Goal: Communication & Community: Connect with others

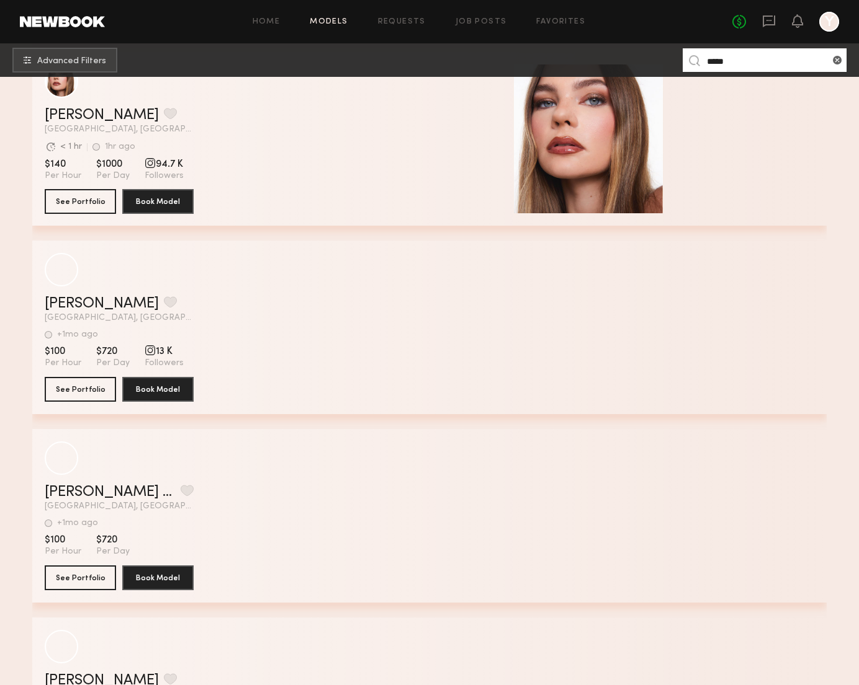
scroll to position [799, 0]
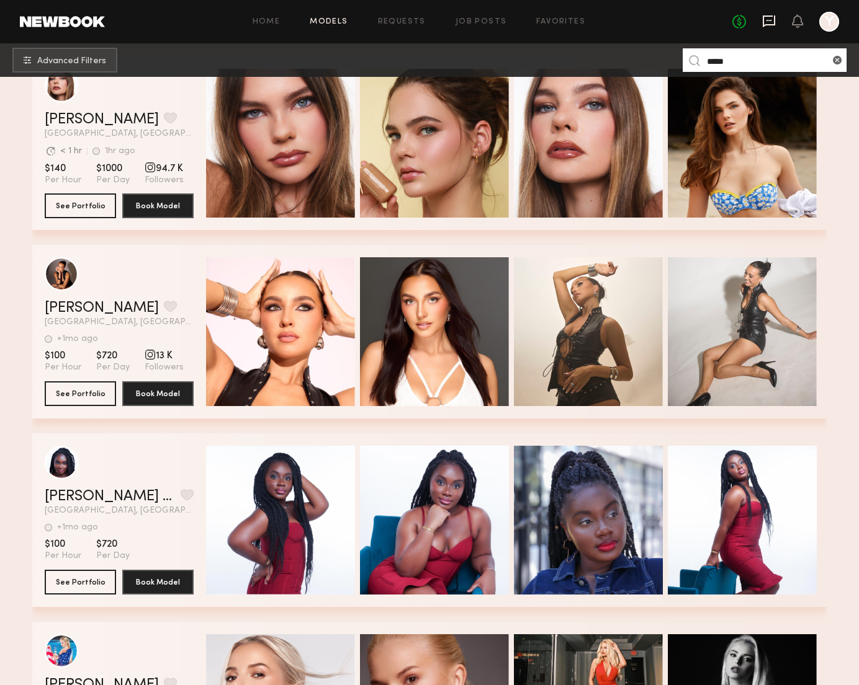
click at [768, 18] on icon at bounding box center [769, 21] width 14 height 14
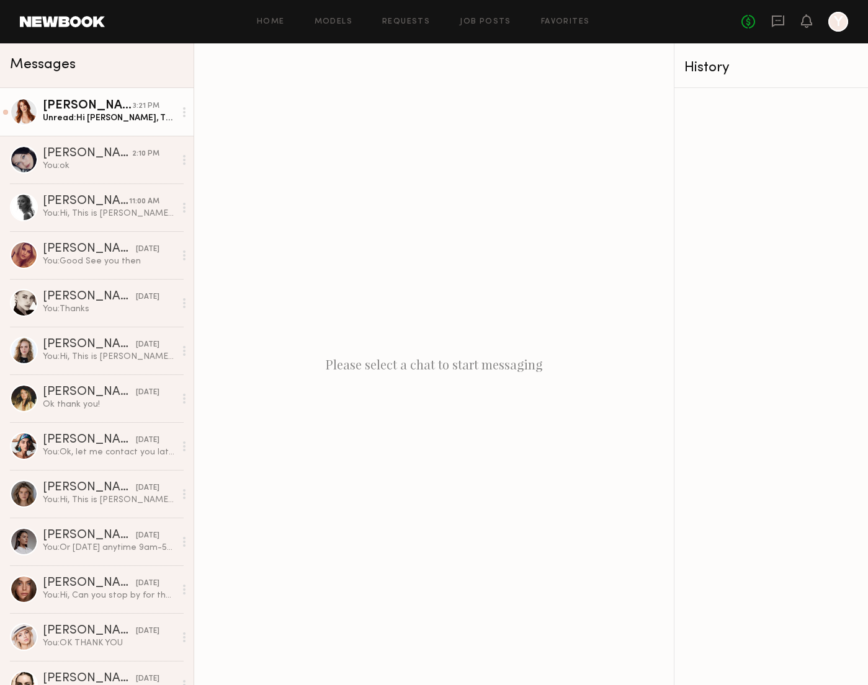
click at [107, 112] on div "Unread: Hi Yu, Thanks for reaching out. Could you please share the project date…" at bounding box center [109, 118] width 132 height 12
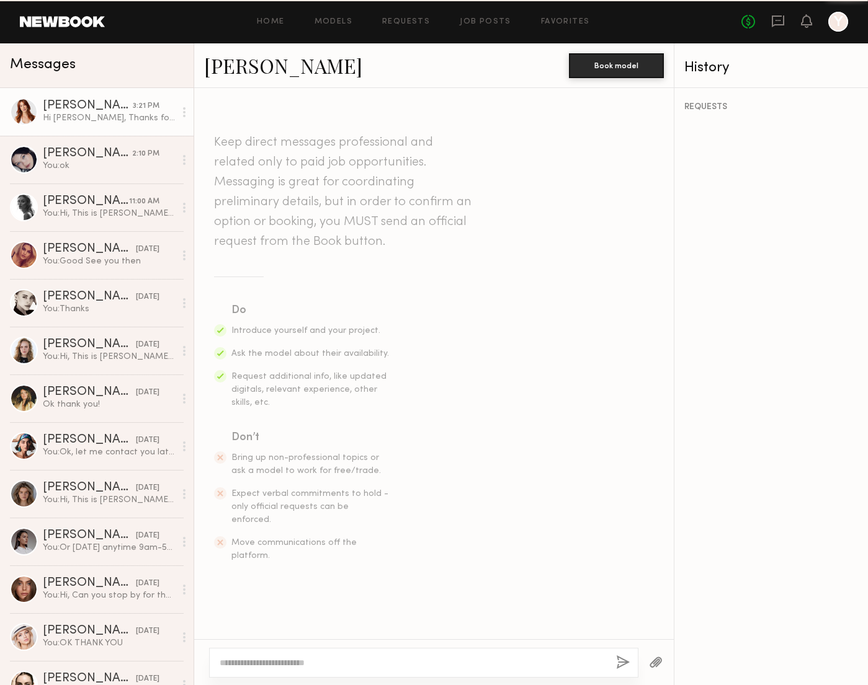
scroll to position [305, 0]
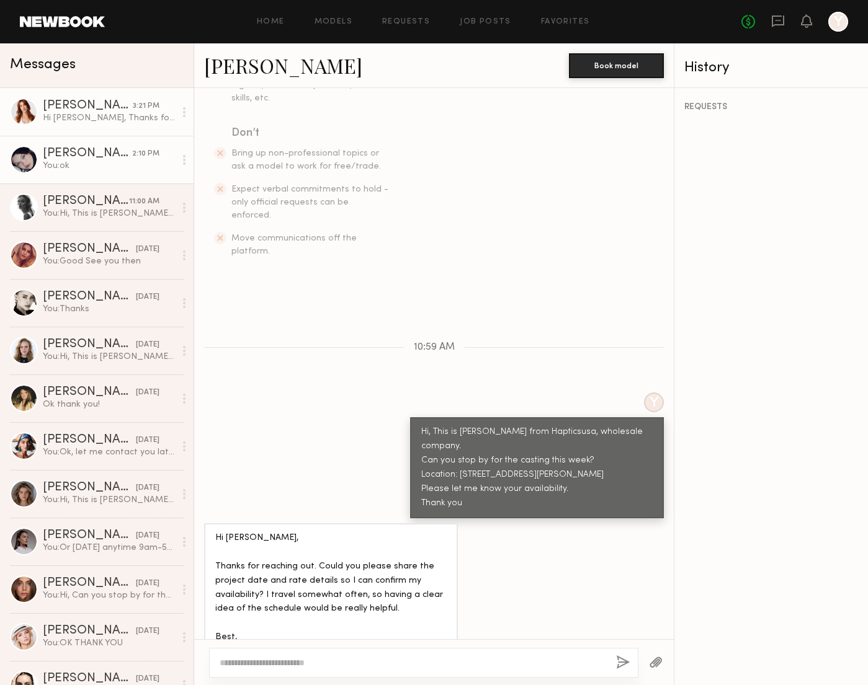
click at [104, 167] on div "You: ok" at bounding box center [109, 166] width 132 height 12
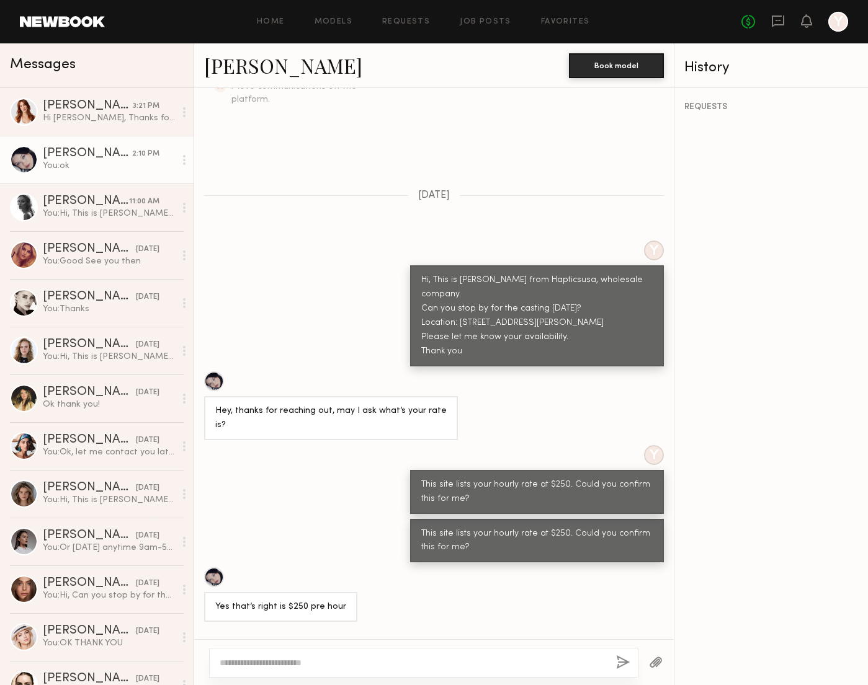
scroll to position [431, 0]
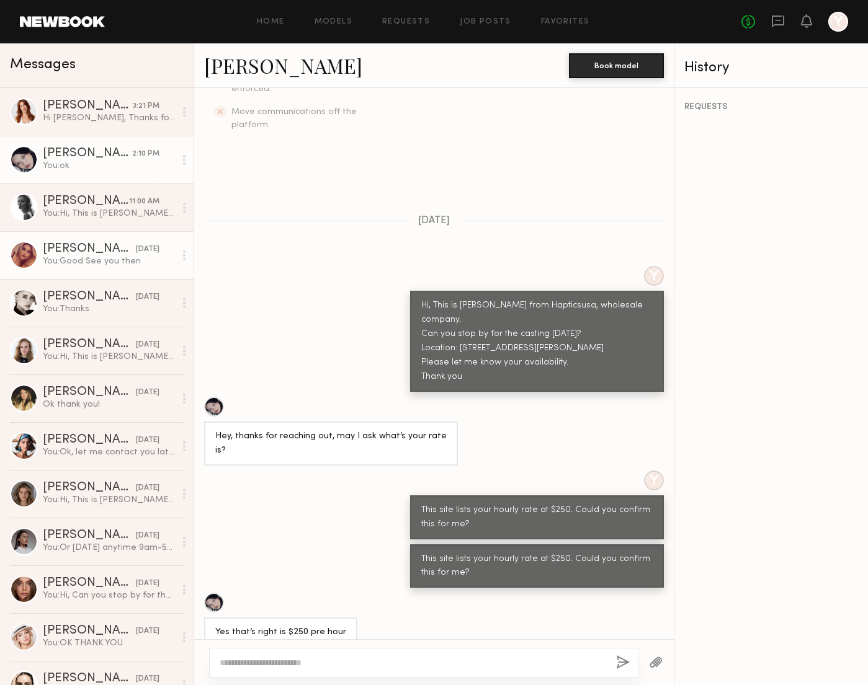
click at [115, 257] on div "You: Good See you then" at bounding box center [109, 262] width 132 height 12
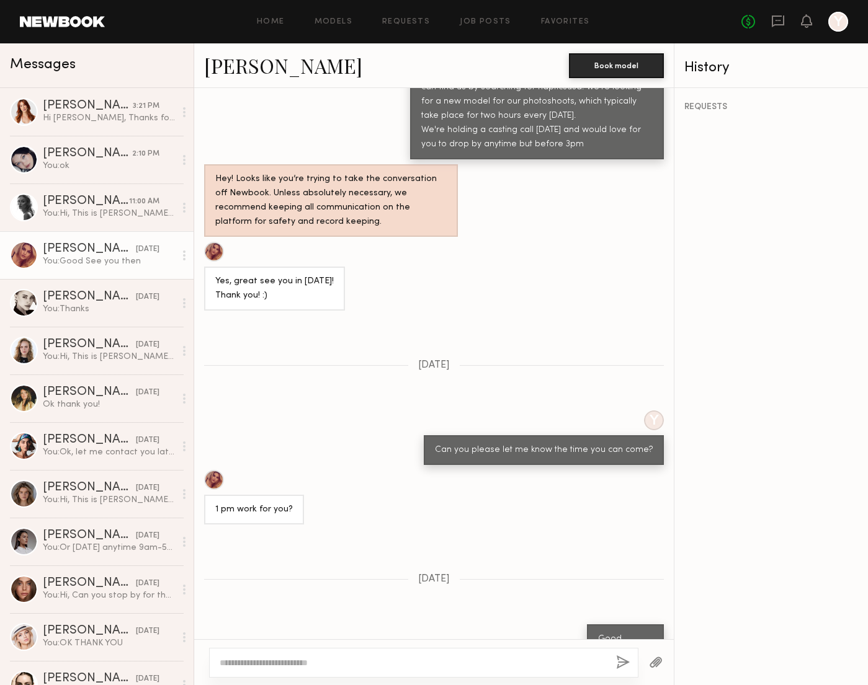
scroll to position [766, 0]
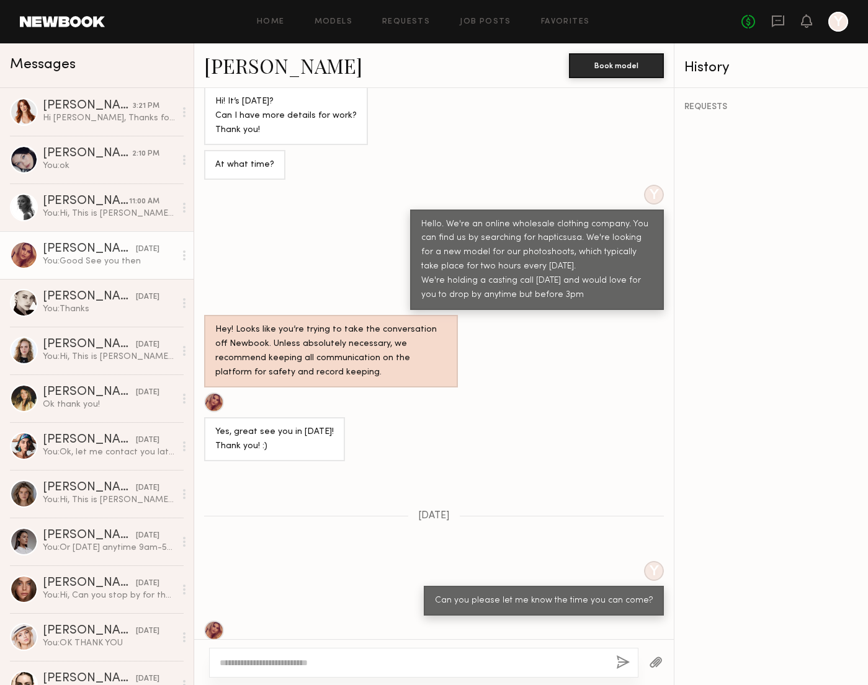
drag, startPoint x: 568, startPoint y: 254, endPoint x: 407, endPoint y: 189, distance: 173.4
click at [410, 210] on div "Hello. We're an online wholesale clothing company. You can find us by searching…" at bounding box center [537, 260] width 254 height 101
click at [518, 228] on div "Hello. We're an online wholesale clothing company. You can find us by searching…" at bounding box center [536, 261] width 231 height 86
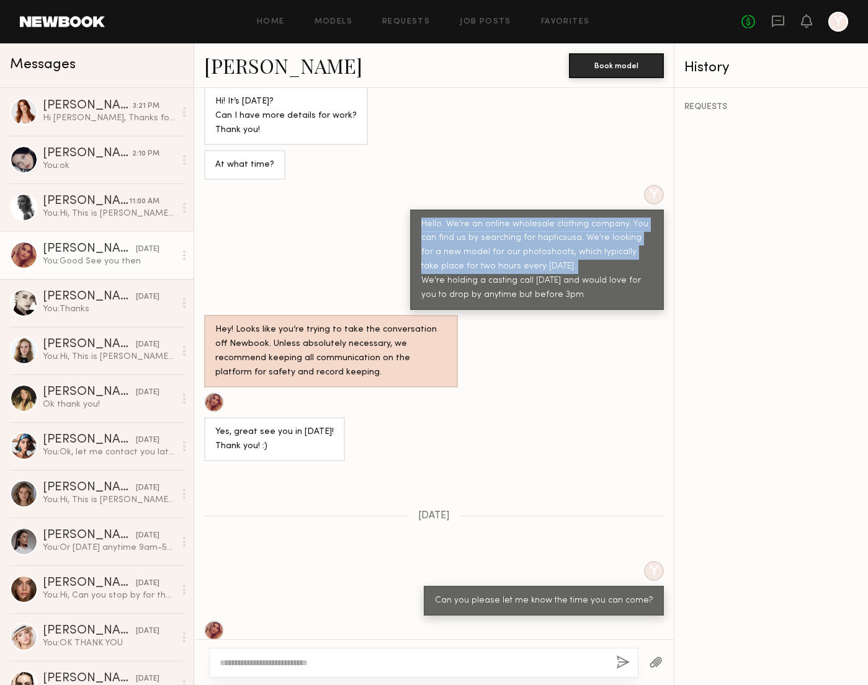
drag, startPoint x: 515, startPoint y: 224, endPoint x: 399, endPoint y: 192, distance: 120.8
click at [399, 192] on div "Y Hello. We're an online wholesale clothing company. You can find us by searchi…" at bounding box center [434, 248] width 480 height 126
copy div "Hello. We're an online wholesale clothing company. You can find us by searching…"
click at [114, 116] on div "Hi [PERSON_NAME], Thanks for reaching out. Could you please share the project d…" at bounding box center [109, 118] width 132 height 12
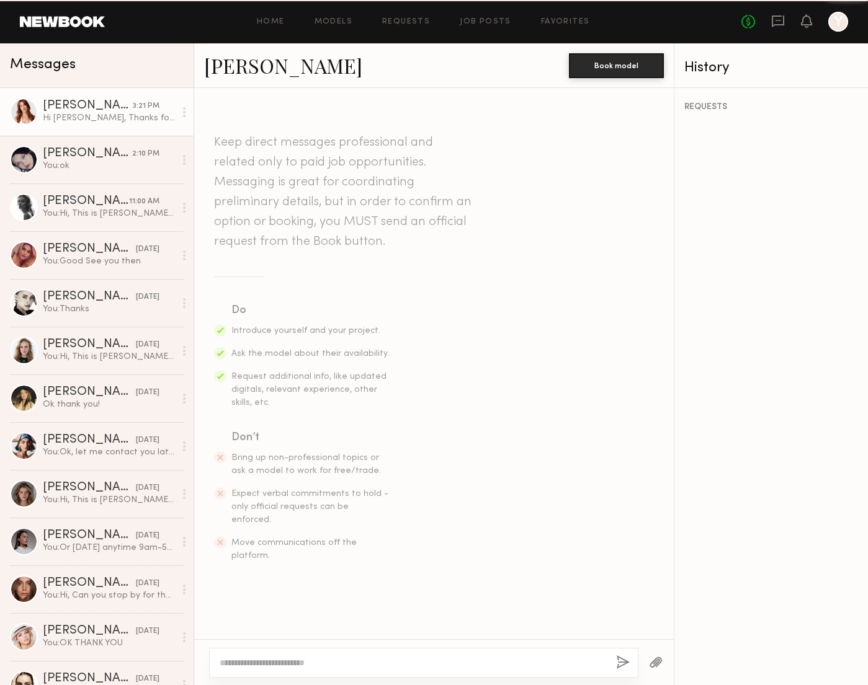
scroll to position [305, 0]
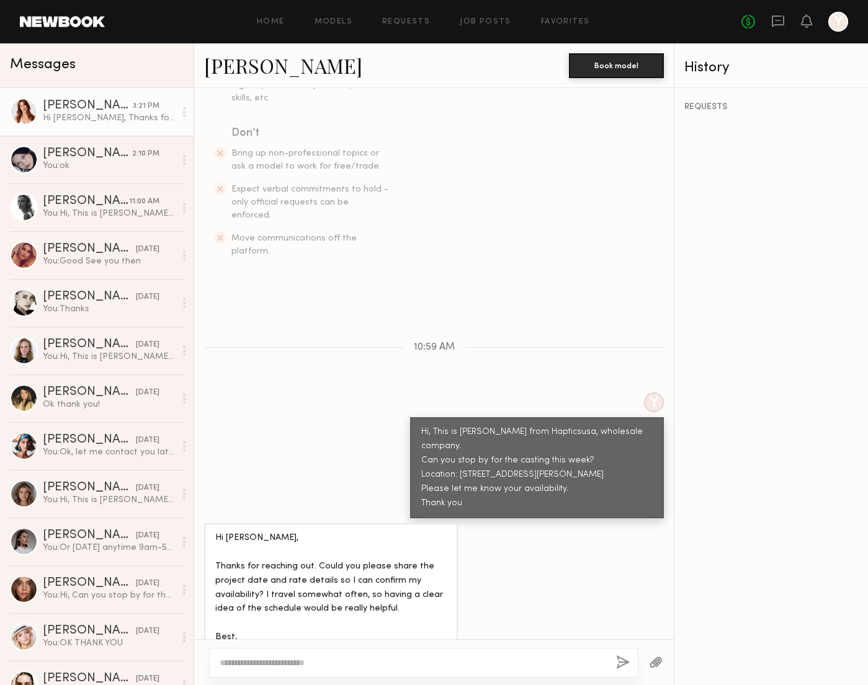
click at [289, 666] on textarea at bounding box center [413, 663] width 386 height 12
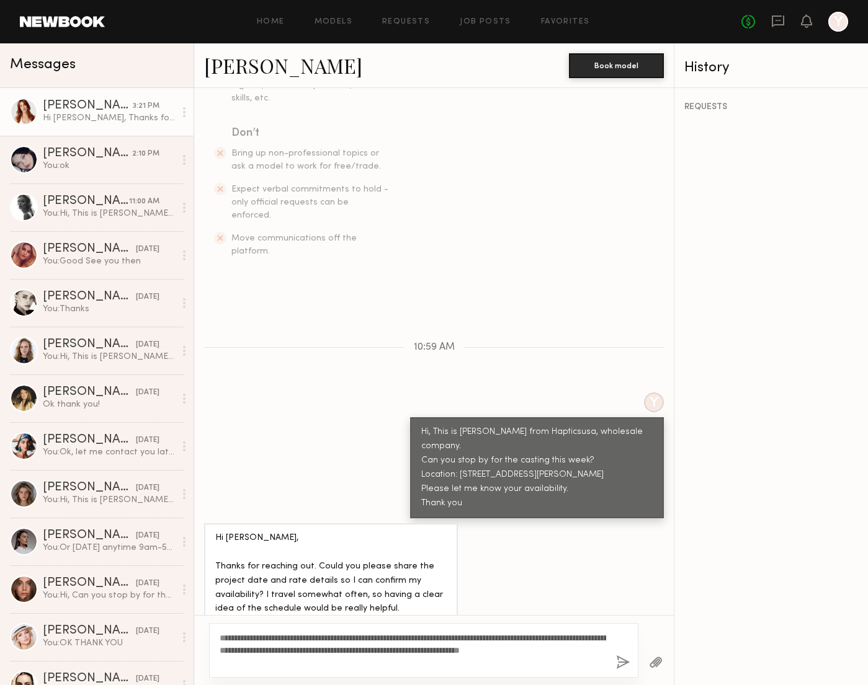
click at [268, 666] on textarea "**********" at bounding box center [413, 650] width 386 height 37
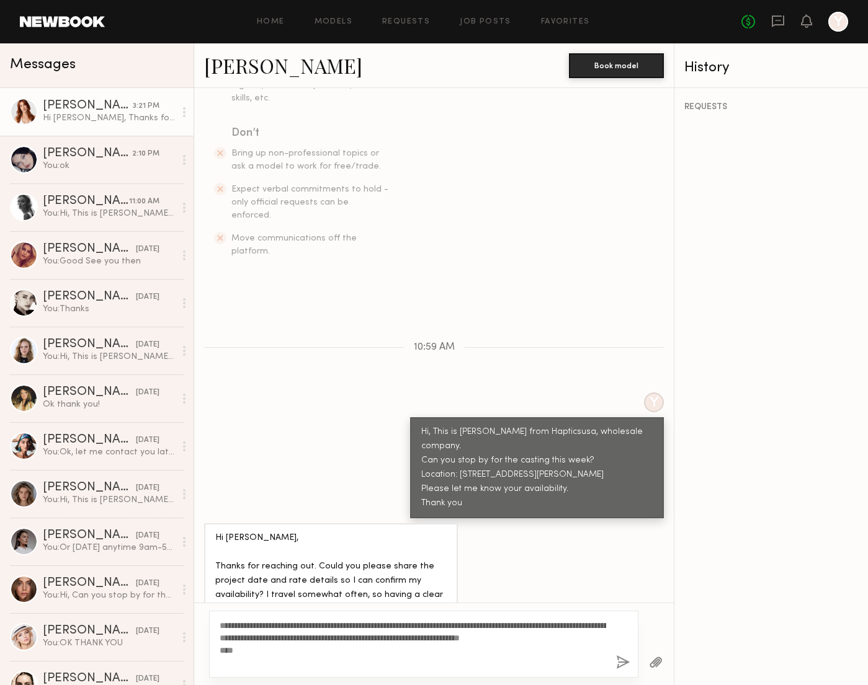
drag, startPoint x: 239, startPoint y: 663, endPoint x: 197, endPoint y: 620, distance: 60.1
click at [197, 620] on div "**********" at bounding box center [434, 644] width 480 height 83
type textarea "**********"
click at [104, 173] on link "Marina F. 2:10 PM You: ok" at bounding box center [97, 160] width 194 height 48
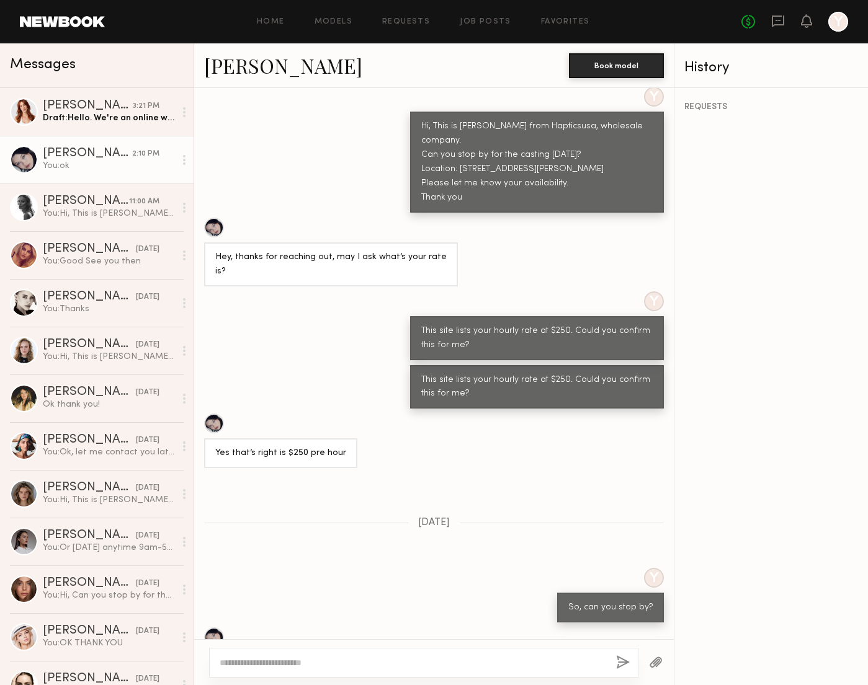
scroll to position [594, 0]
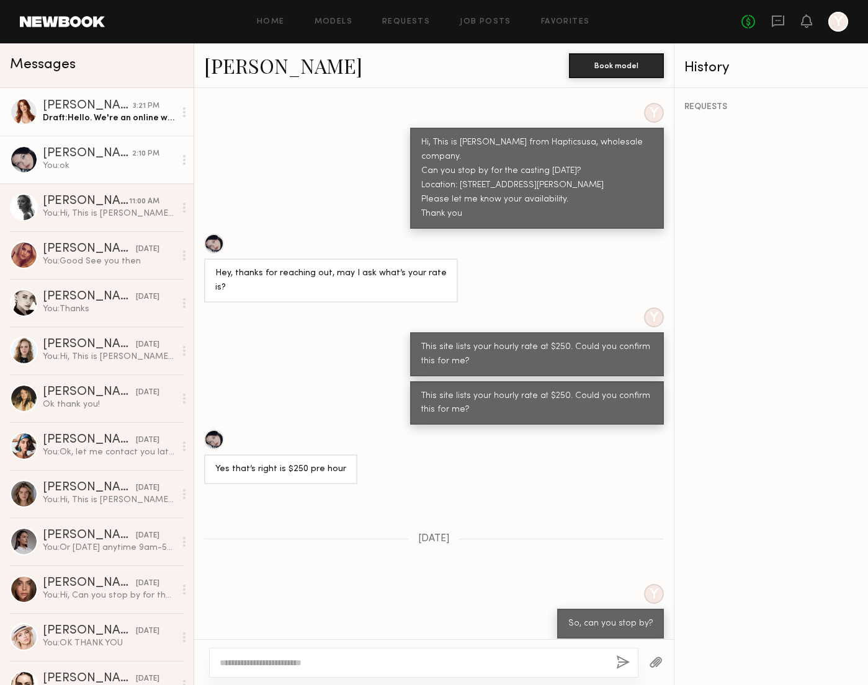
click at [87, 110] on div "[PERSON_NAME]" at bounding box center [88, 106] width 90 height 12
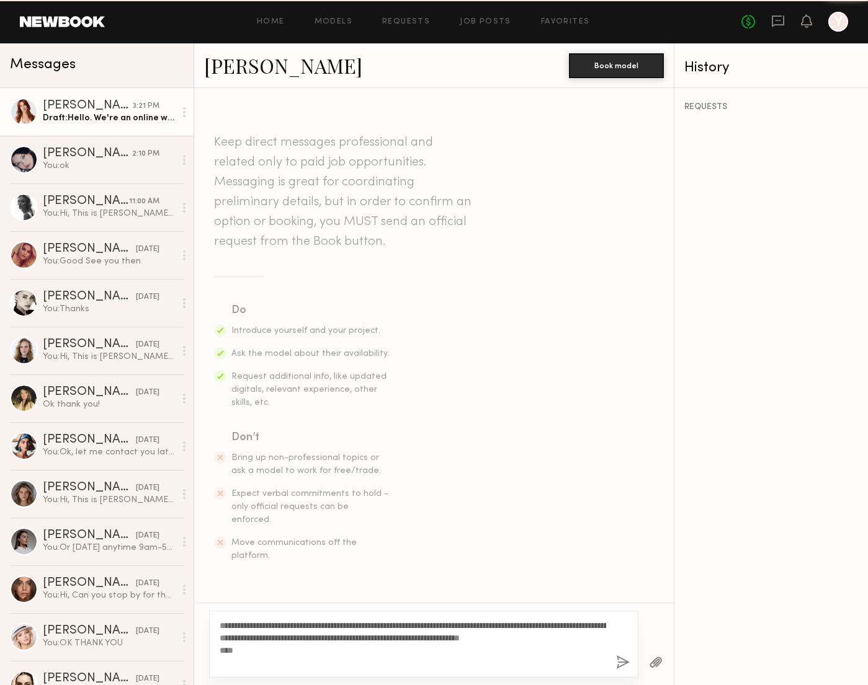
scroll to position [305, 0]
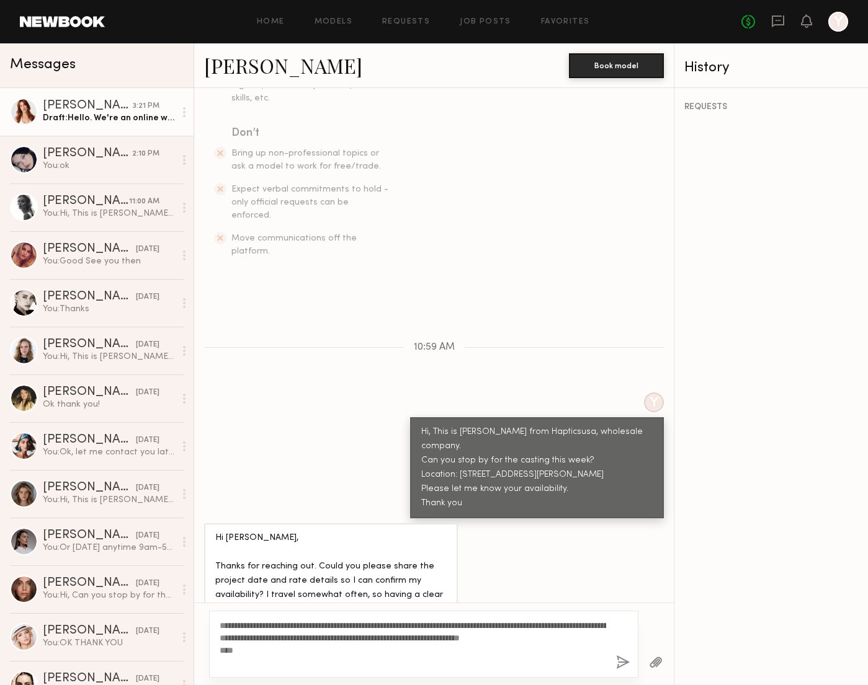
click at [249, 65] on link "[PERSON_NAME]" at bounding box center [283, 65] width 158 height 27
click at [262, 665] on textarea "**********" at bounding box center [413, 645] width 386 height 50
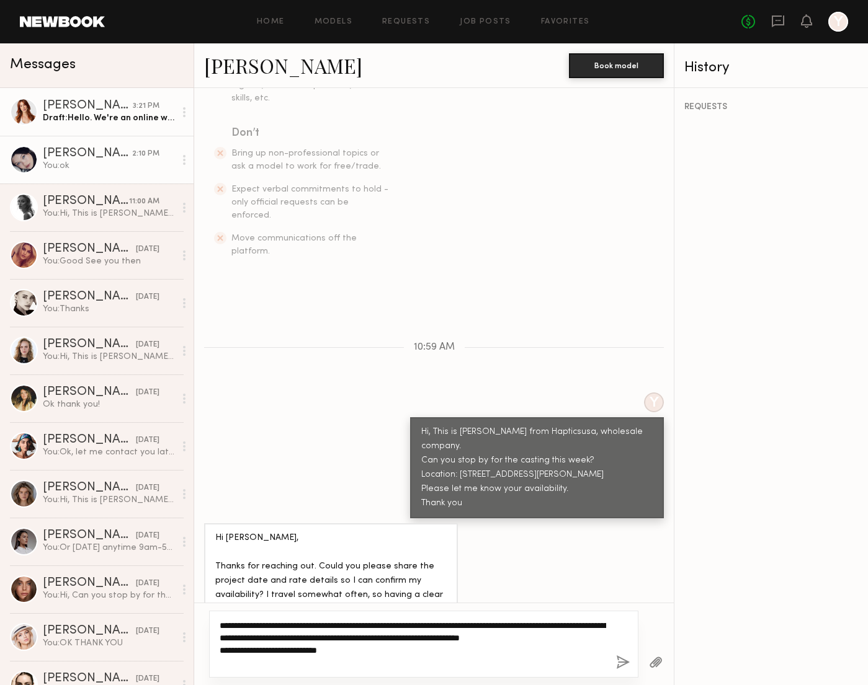
type textarea "**********"
click at [86, 173] on link "Marina F. 2:10 PM You: ok" at bounding box center [97, 160] width 194 height 48
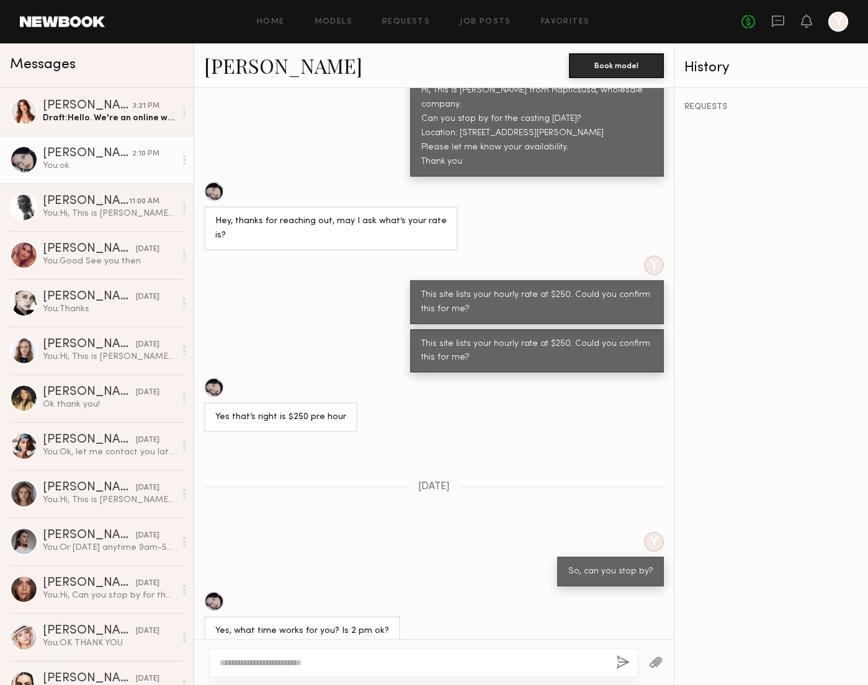
scroll to position [491, 0]
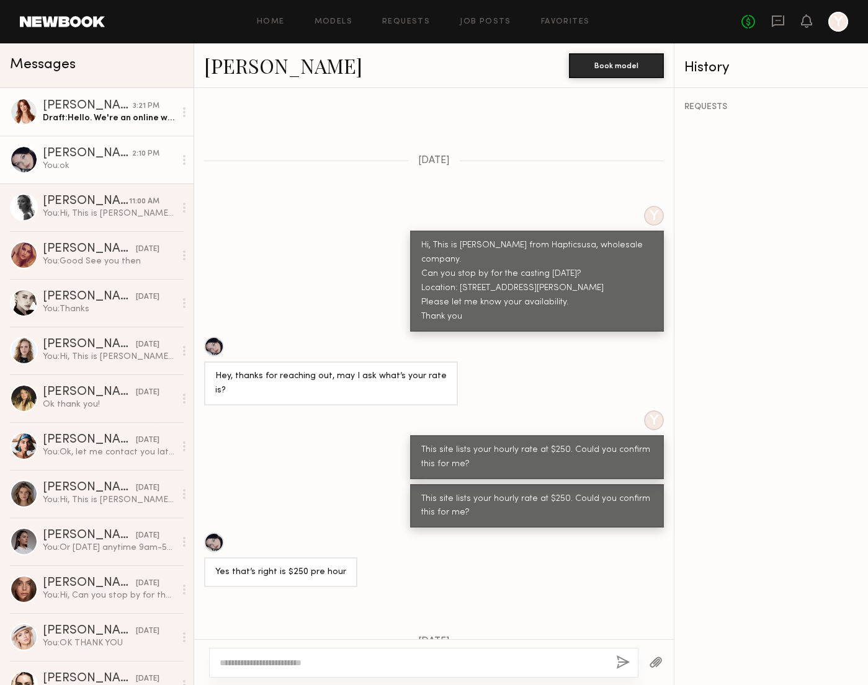
click at [74, 114] on div "Draft: Hello. We're an online wholesale clothing company. You can find us by se…" at bounding box center [109, 118] width 132 height 12
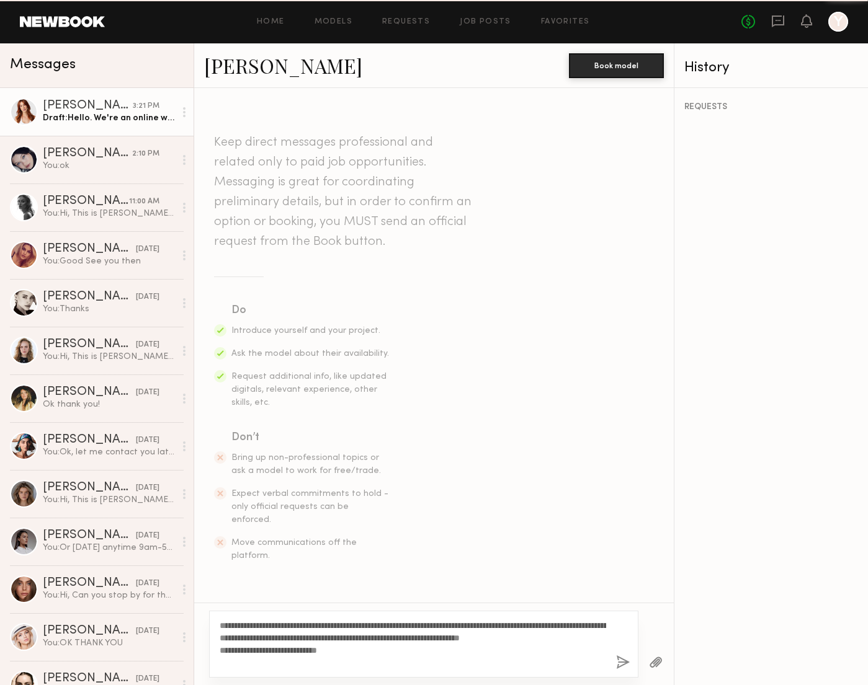
scroll to position [305, 0]
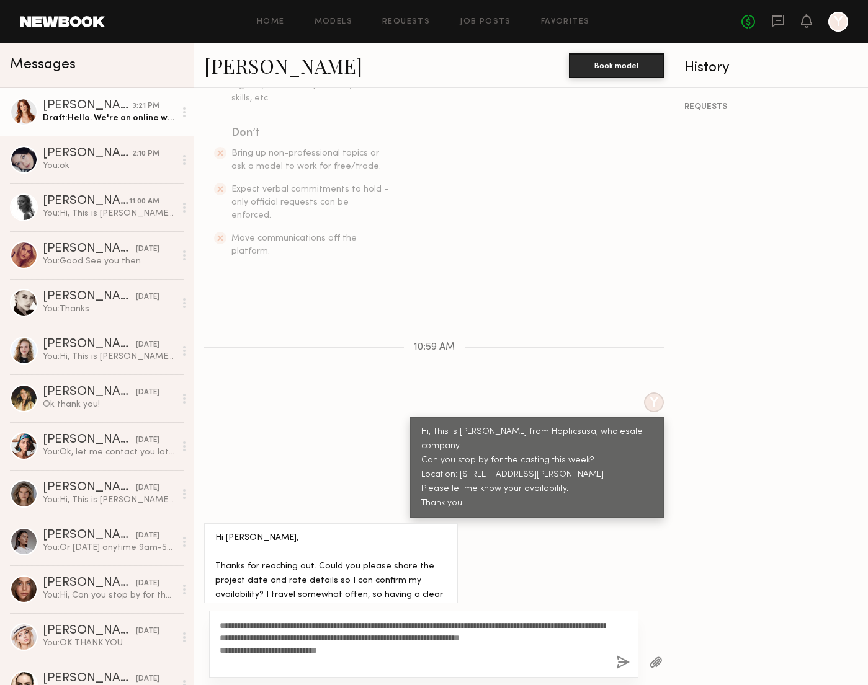
click at [345, 663] on textarea "**********" at bounding box center [413, 645] width 386 height 50
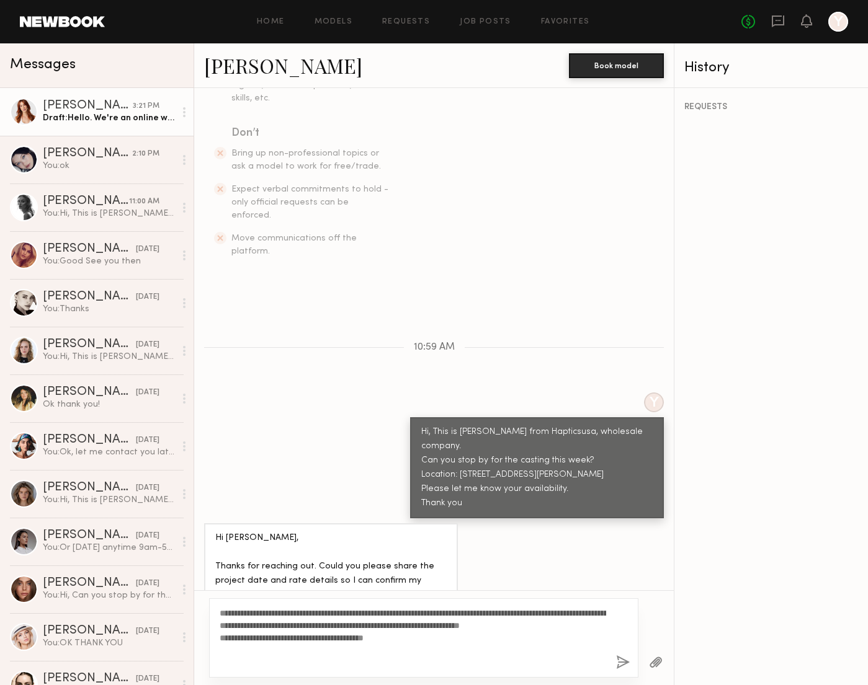
type textarea "**********"
click at [621, 664] on button "button" at bounding box center [623, 664] width 14 height 16
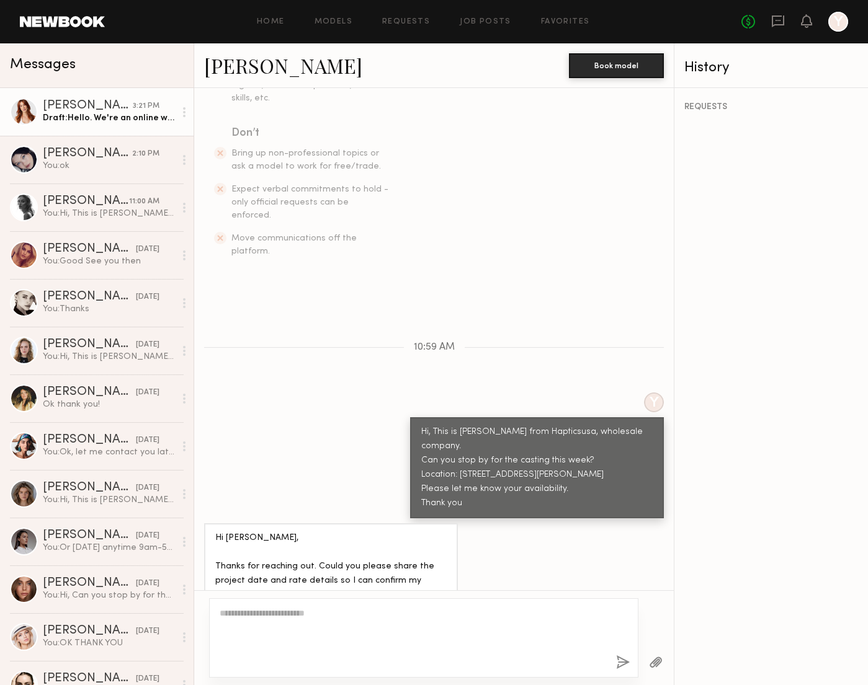
scroll to position [515, 0]
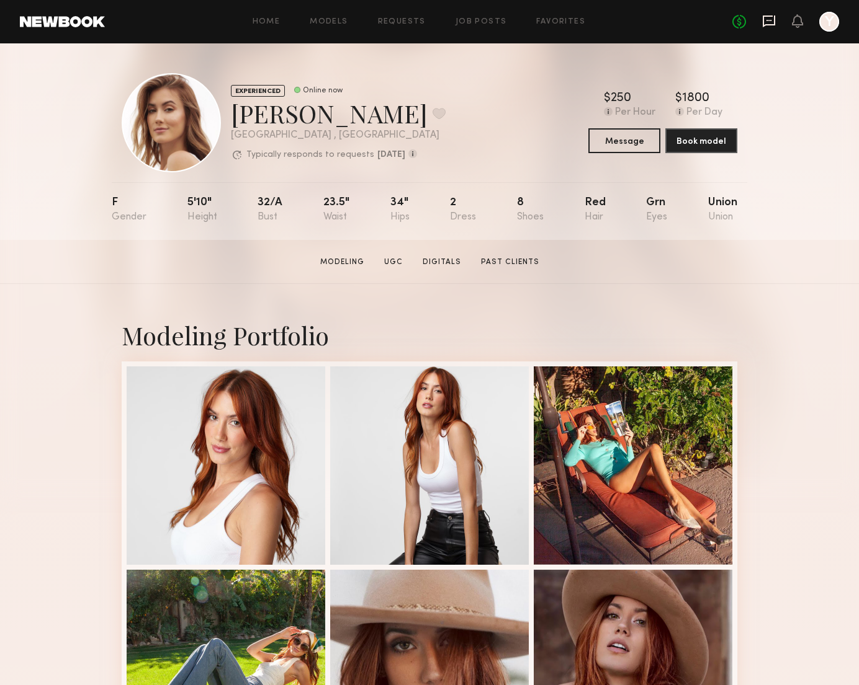
click at [763, 24] on icon at bounding box center [768, 22] width 12 height 12
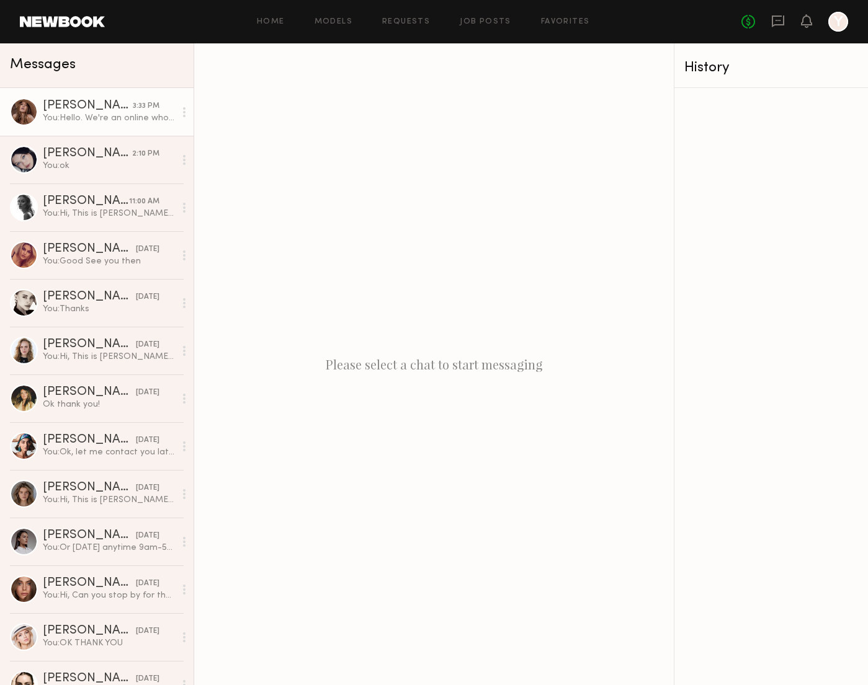
click at [109, 110] on div "[PERSON_NAME]" at bounding box center [88, 106] width 90 height 12
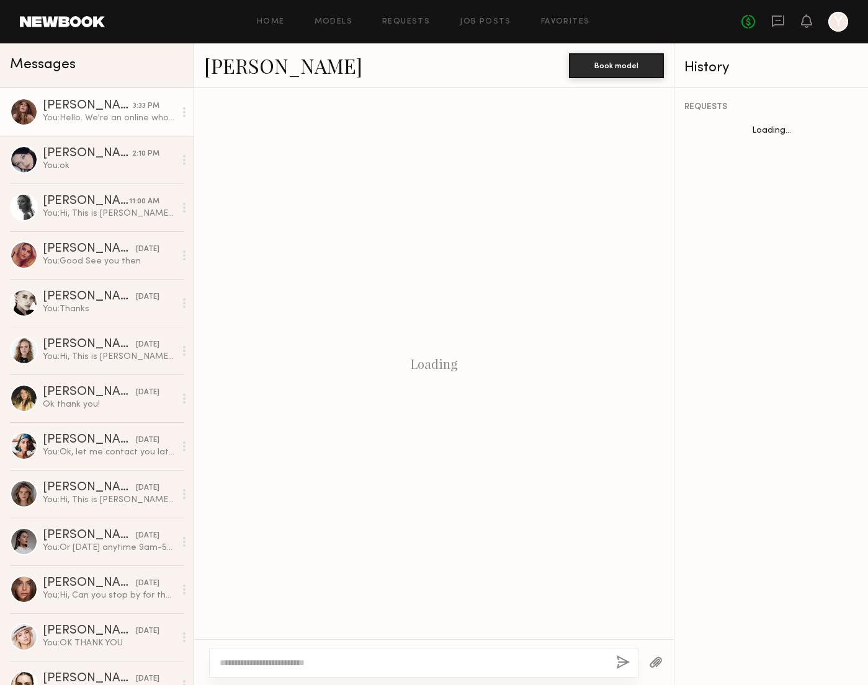
scroll to position [421, 0]
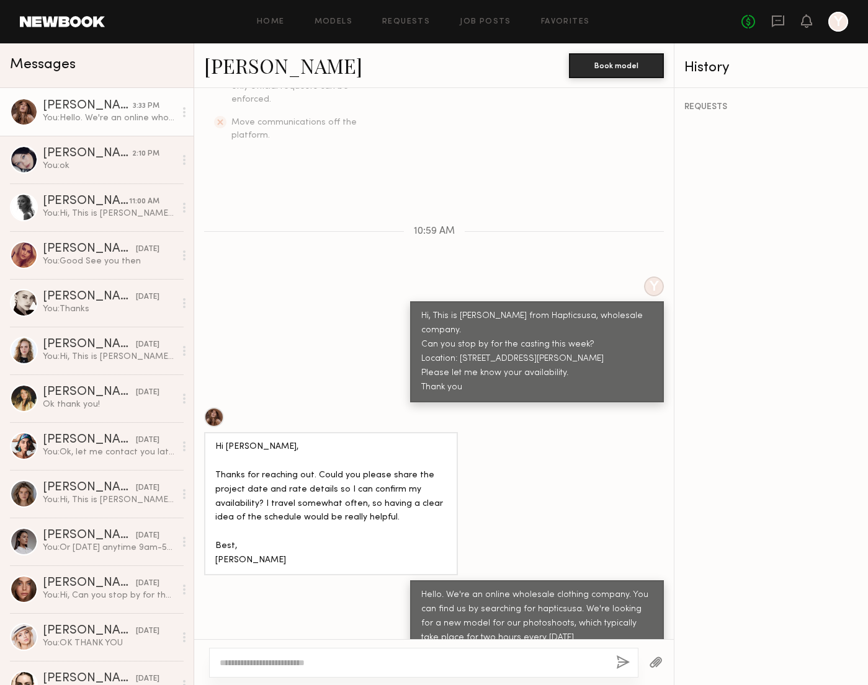
click at [145, 116] on div "You: Hello. We're an online wholesale clothing company. You can find us by sear…" at bounding box center [109, 118] width 132 height 12
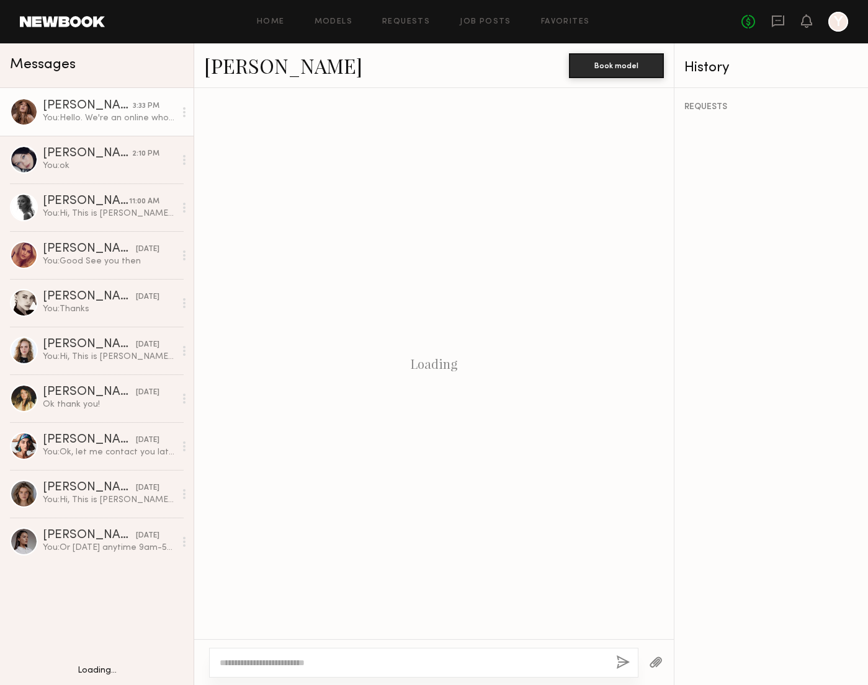
scroll to position [421, 0]
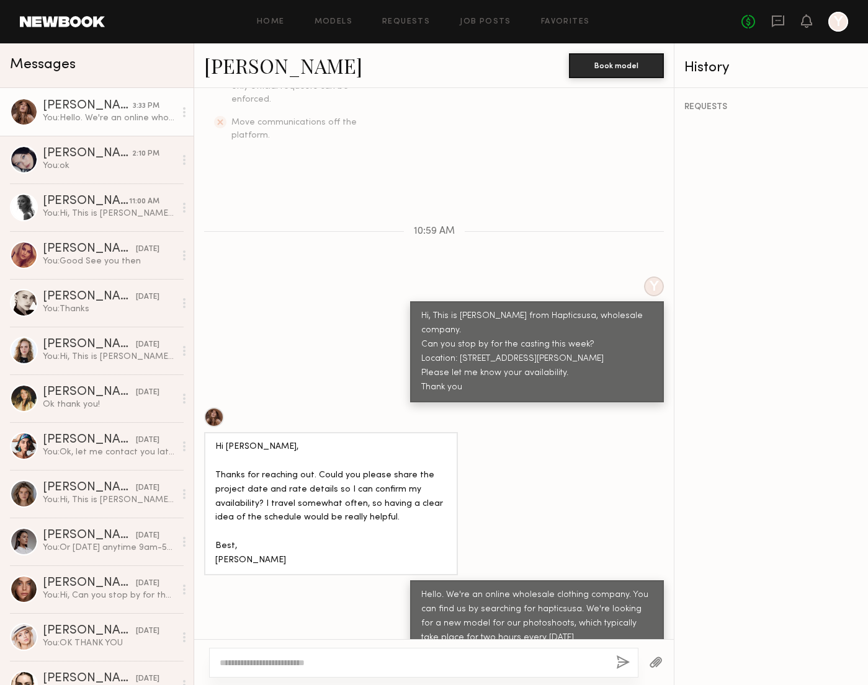
click at [109, 118] on div "You: Hello. We're an online wholesale clothing company. You can find us by sear…" at bounding box center [109, 118] width 132 height 12
click at [133, 110] on div "3:33 PM" at bounding box center [146, 106] width 27 height 12
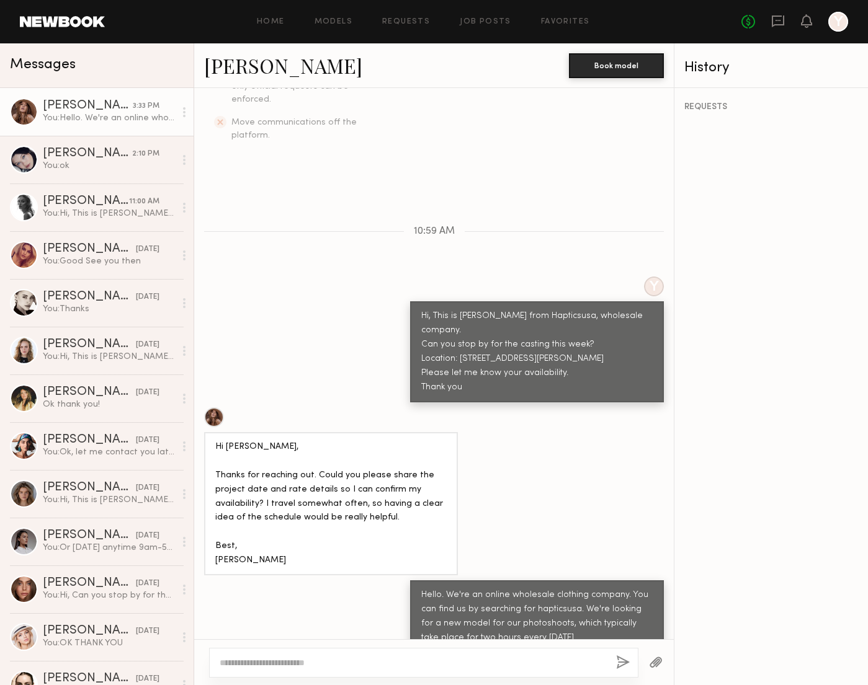
click at [133, 110] on div "3:33 PM" at bounding box center [146, 106] width 27 height 12
click at [211, 408] on div at bounding box center [214, 418] width 20 height 20
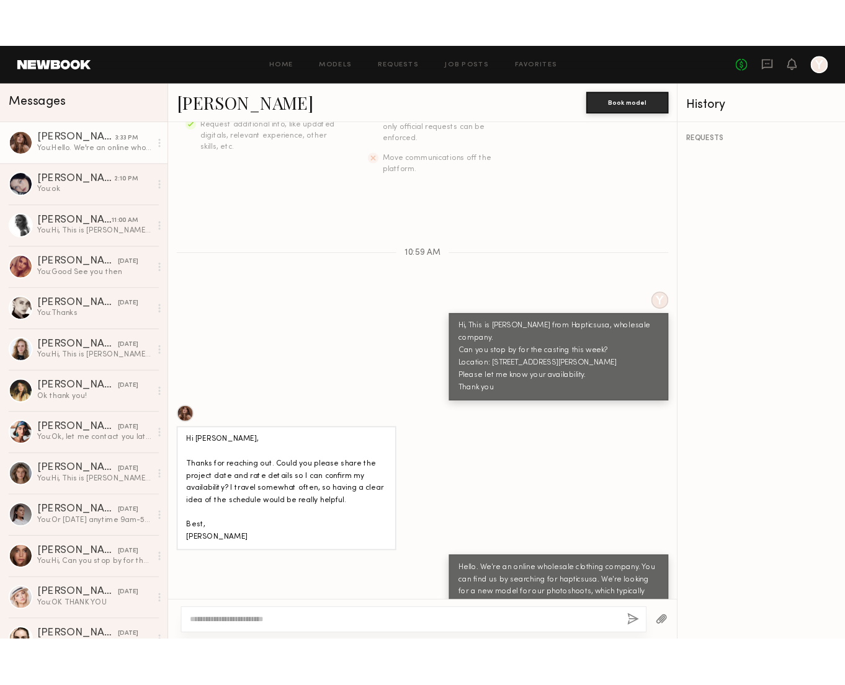
scroll to position [292, 0]
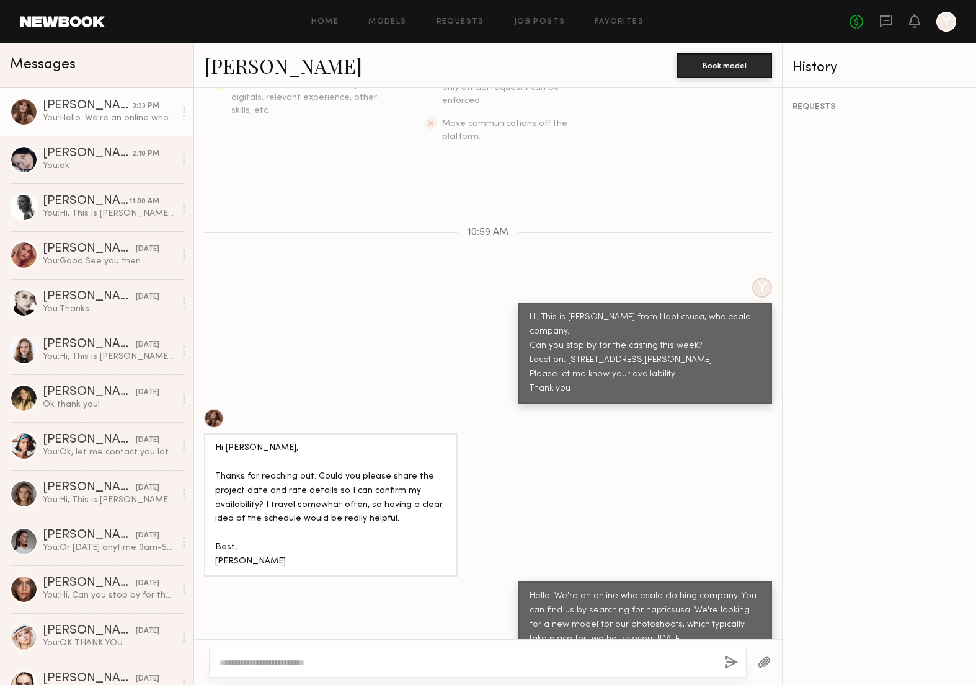
click at [252, 69] on link "[PERSON_NAME]" at bounding box center [283, 65] width 158 height 27
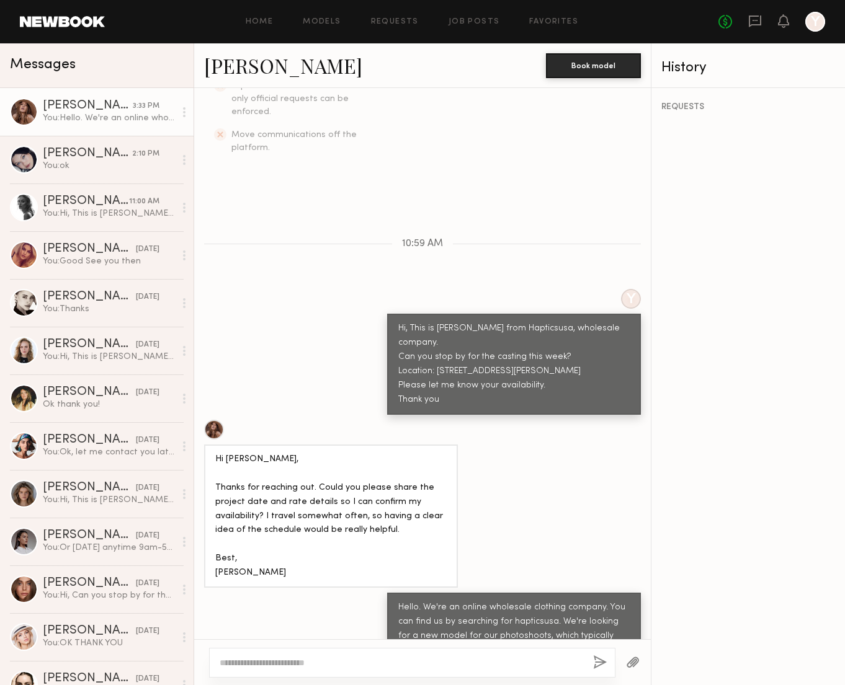
scroll to position [421, 0]
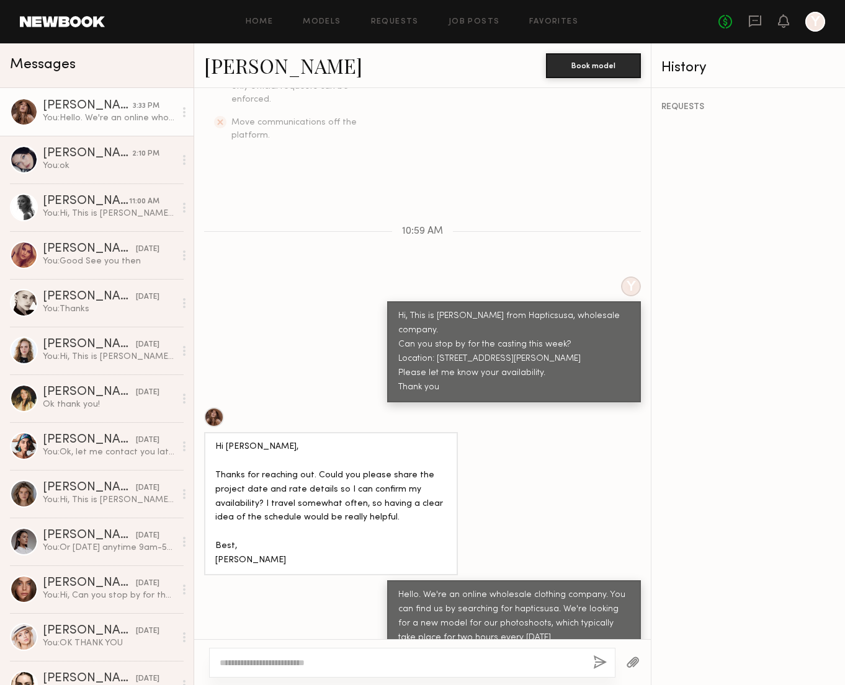
click at [133, 106] on div "3:33 PM" at bounding box center [146, 106] width 27 height 12
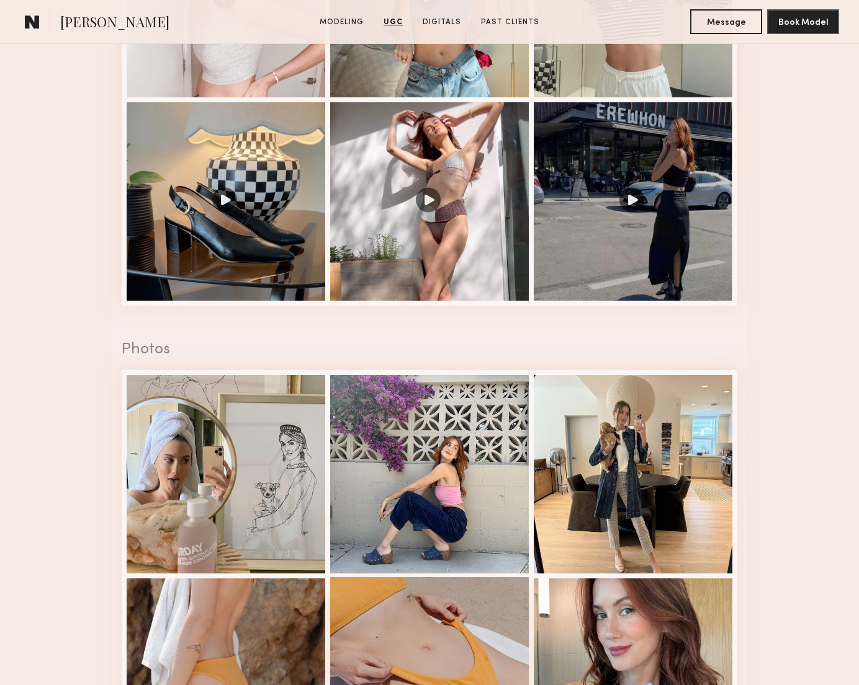
scroll to position [1524, 0]
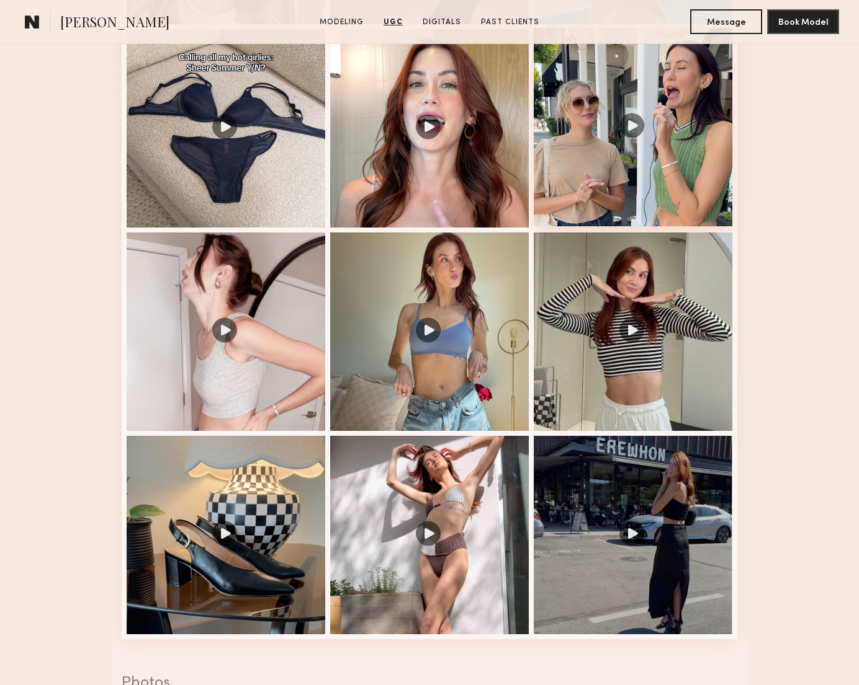
click at [631, 125] on div at bounding box center [632, 127] width 199 height 199
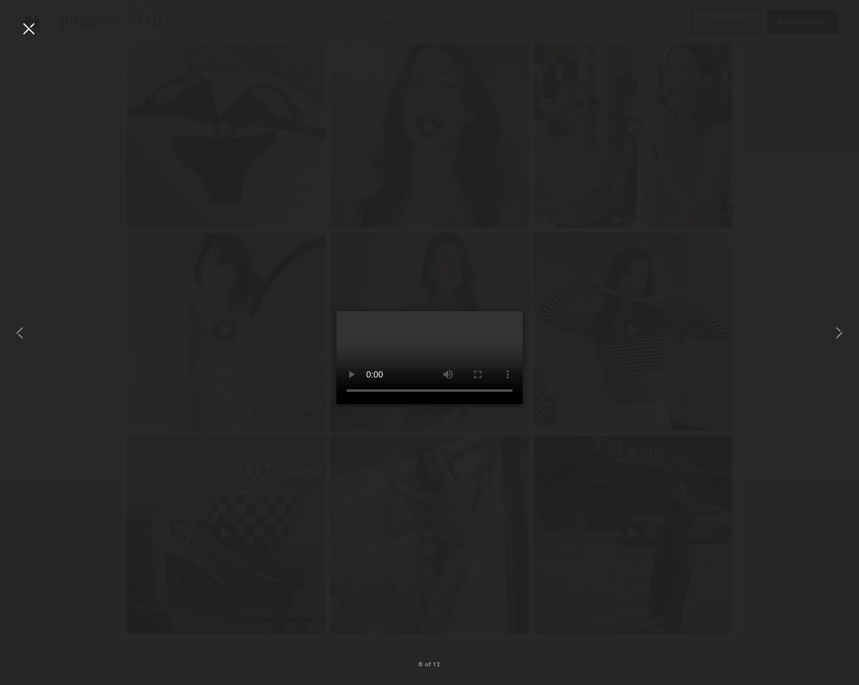
click at [31, 29] on div at bounding box center [29, 29] width 20 height 20
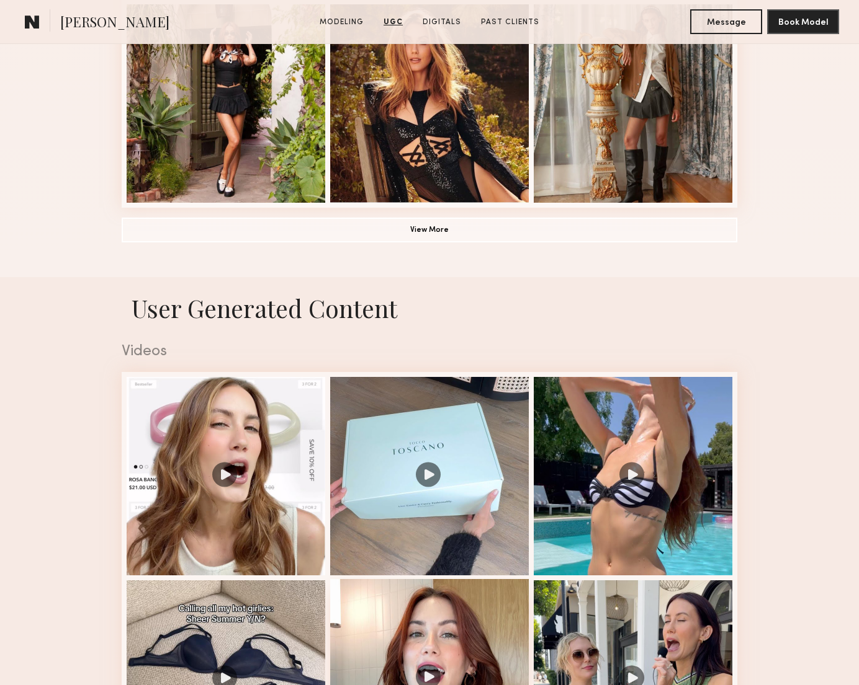
scroll to position [414, 0]
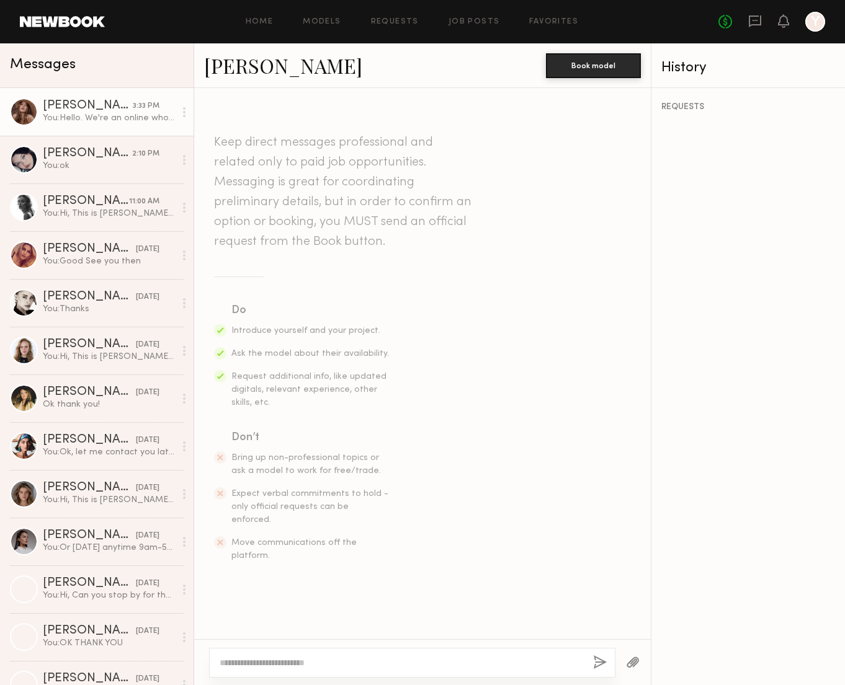
scroll to position [421, 0]
